Goal: Complete application form

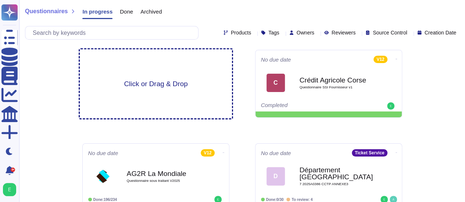
click at [174, 90] on div "Click or Drag & Drop" at bounding box center [156, 84] width 152 height 69
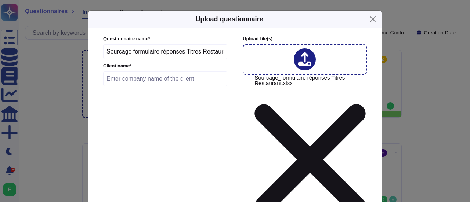
click at [119, 82] on input "text" at bounding box center [165, 79] width 124 height 15
type input "CNRS"
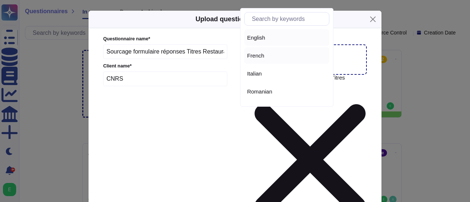
click at [275, 59] on div "French" at bounding box center [286, 55] width 85 height 17
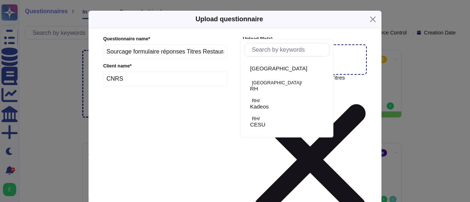
scroll to position [64, 0]
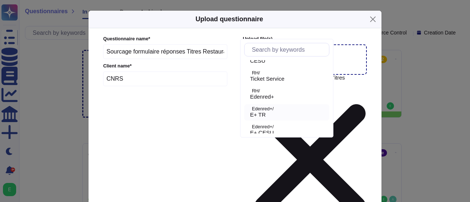
click at [266, 113] on span "E+ TR" at bounding box center [258, 115] width 16 height 7
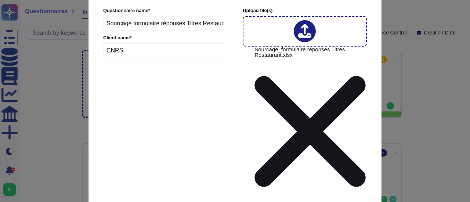
scroll to position [40, 0]
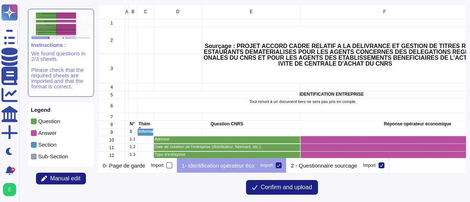
scroll to position [148, 362]
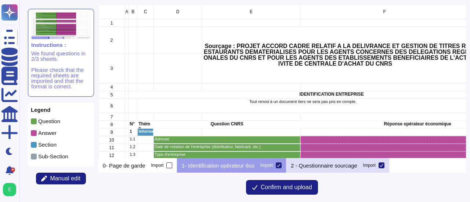
click at [312, 164] on p "2 - Questionnaire sourcage" at bounding box center [324, 166] width 66 height 6
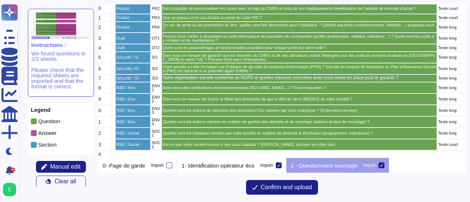
scroll to position [211, 6]
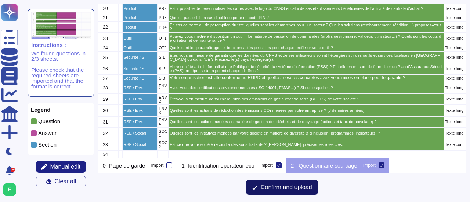
click at [278, 190] on span "Confirm and upload" at bounding box center [286, 188] width 51 height 6
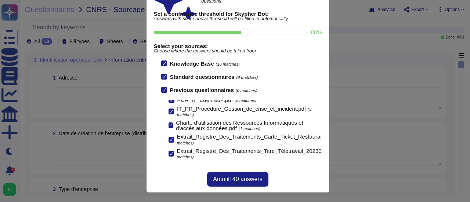
scroll to position [71, 0]
click at [248, 178] on span "Autofill 40 answers" at bounding box center [237, 180] width 49 height 6
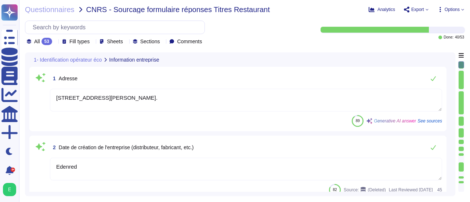
type textarea "[STREET_ADDRESS][PERSON_NAME]."
type textarea "Edenred"
type textarea "Edenred France est une entreprise qui traite des données personnelles et fourni…"
type textarea "Edenred France propose un modèle économique basé sur des solutions Cloud de typ…"
click at [138, 43] on div "All 53 Fill types Sheets Sections Comments" at bounding box center [116, 41] width 178 height 7
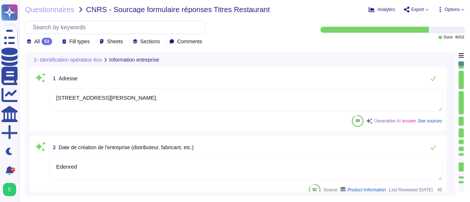
click at [126, 42] on icon at bounding box center [126, 42] width 0 height 0
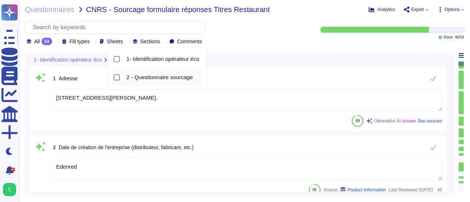
click at [117, 79] on div at bounding box center [117, 78] width 6 height 6
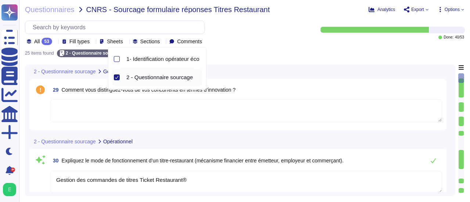
type textarea "Gestion des commandes de titres Ticket Restaurant®"
type textarea "Liées à la distribution des cartes au client, le responsable Transports contact…"
type textarea "Liées au chargement des cartes, le référent en charge du suivi du chargement de…"
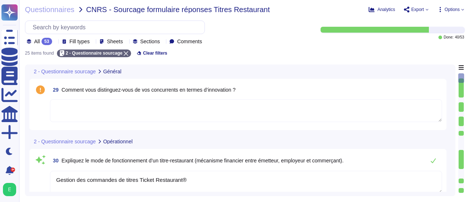
click at [308, 57] on div "25 items found 2 - Questionnaire sourcage Clear filters" at bounding box center [244, 51] width 439 height 12
